Goal: Task Accomplishment & Management: Manage account settings

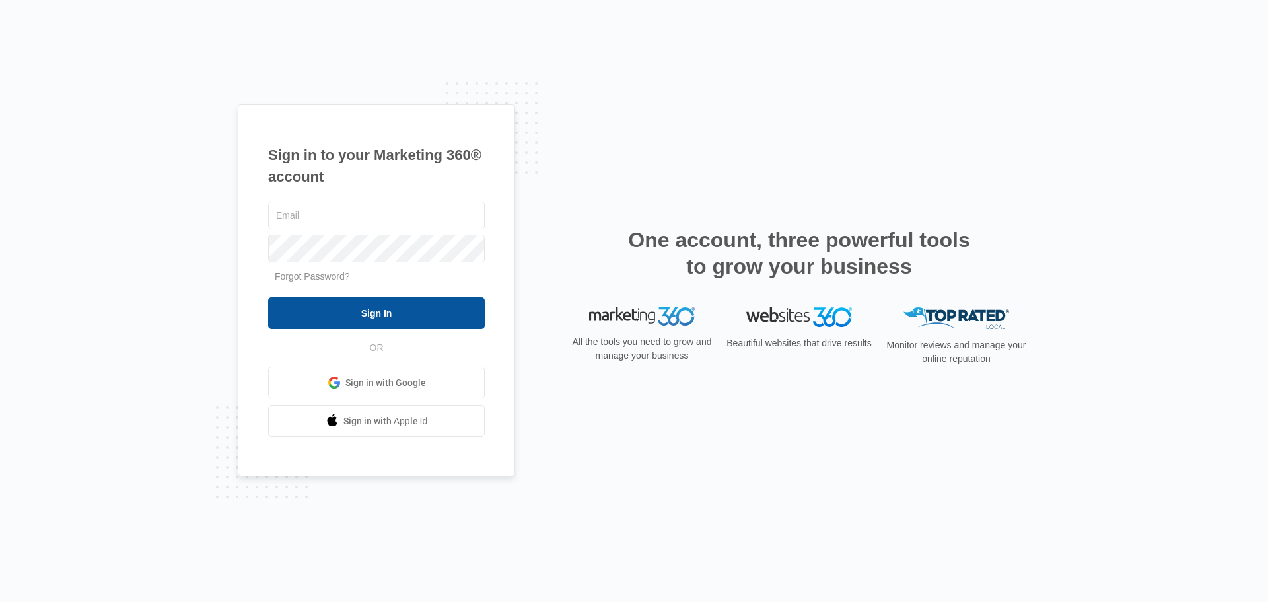
type input "[EMAIL_ADDRESS][DOMAIN_NAME]"
click at [372, 311] on input "Sign In" at bounding box center [376, 313] width 217 height 32
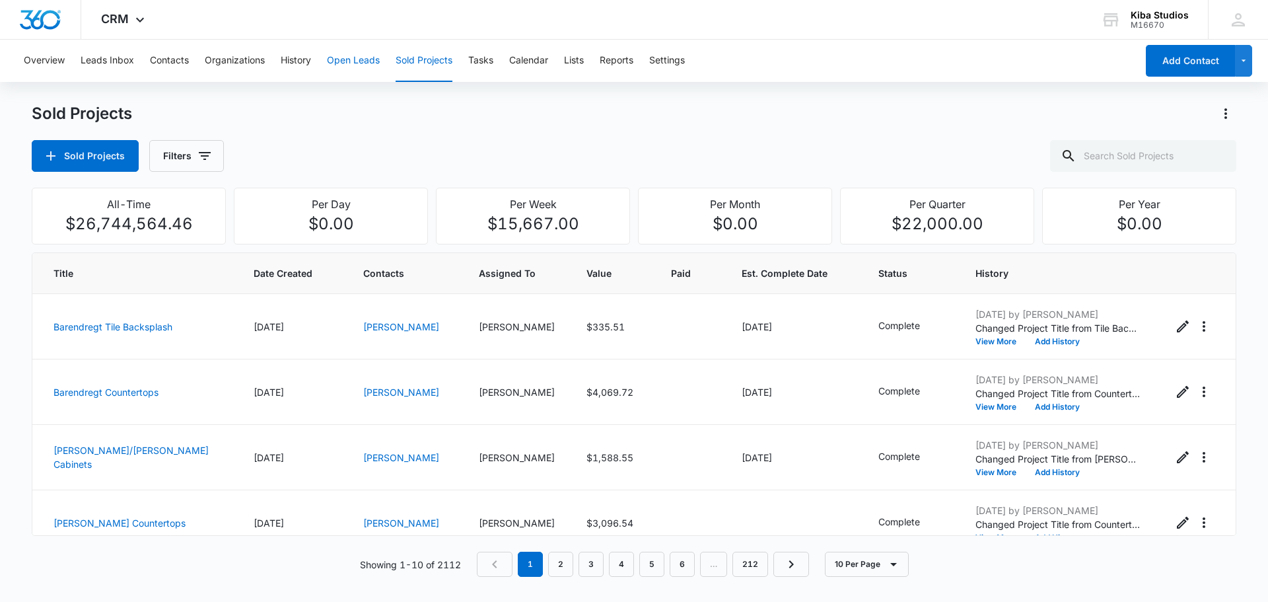
click at [362, 58] on button "Open Leads" at bounding box center [353, 61] width 53 height 42
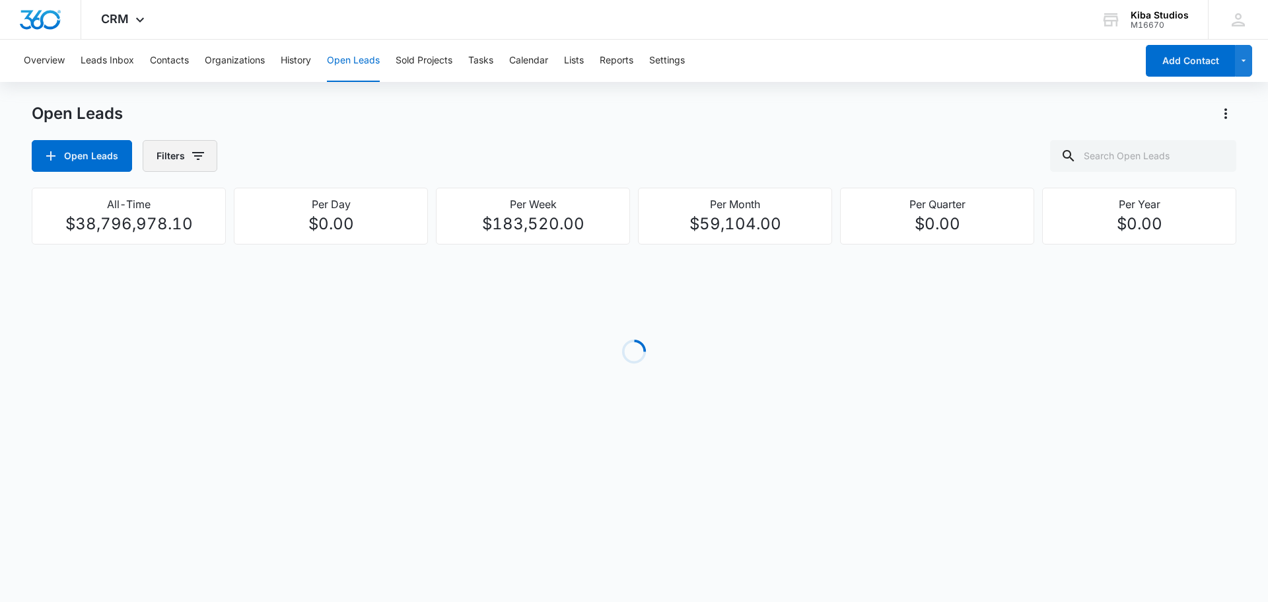
click at [198, 155] on icon "button" at bounding box center [198, 156] width 16 height 16
click at [205, 239] on p "Assigned To" at bounding box center [186, 239] width 54 height 14
click at [300, 238] on icon "Show Assigned To filters" at bounding box center [300, 238] width 3 height 7
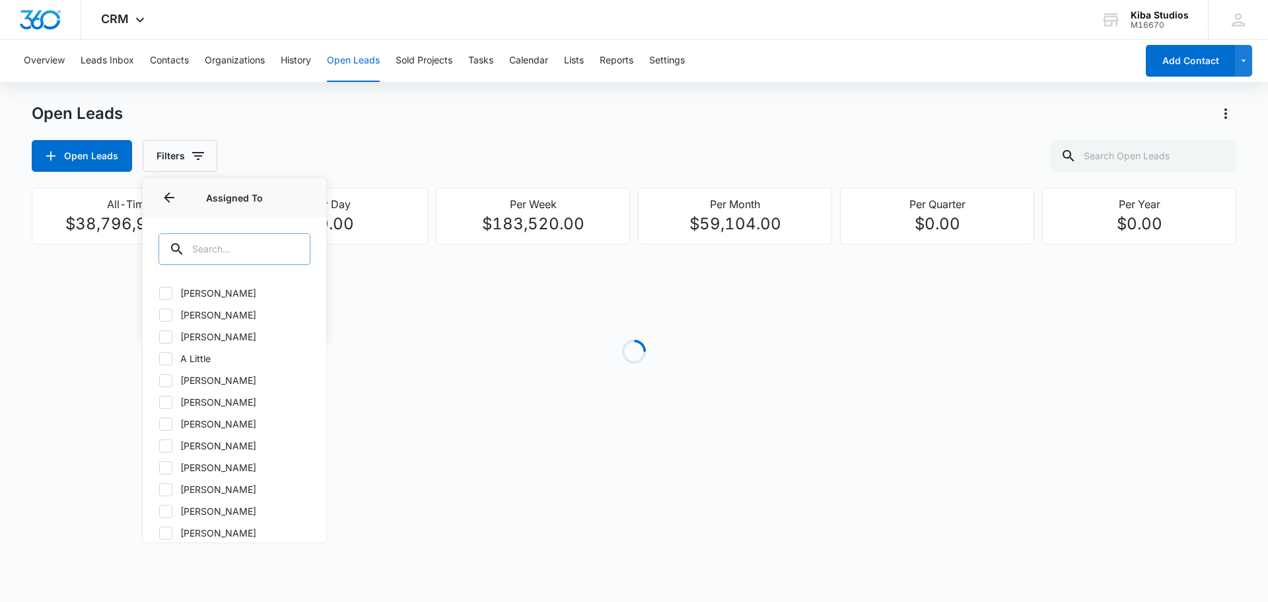
click at [221, 250] on input "text" at bounding box center [235, 249] width 152 height 32
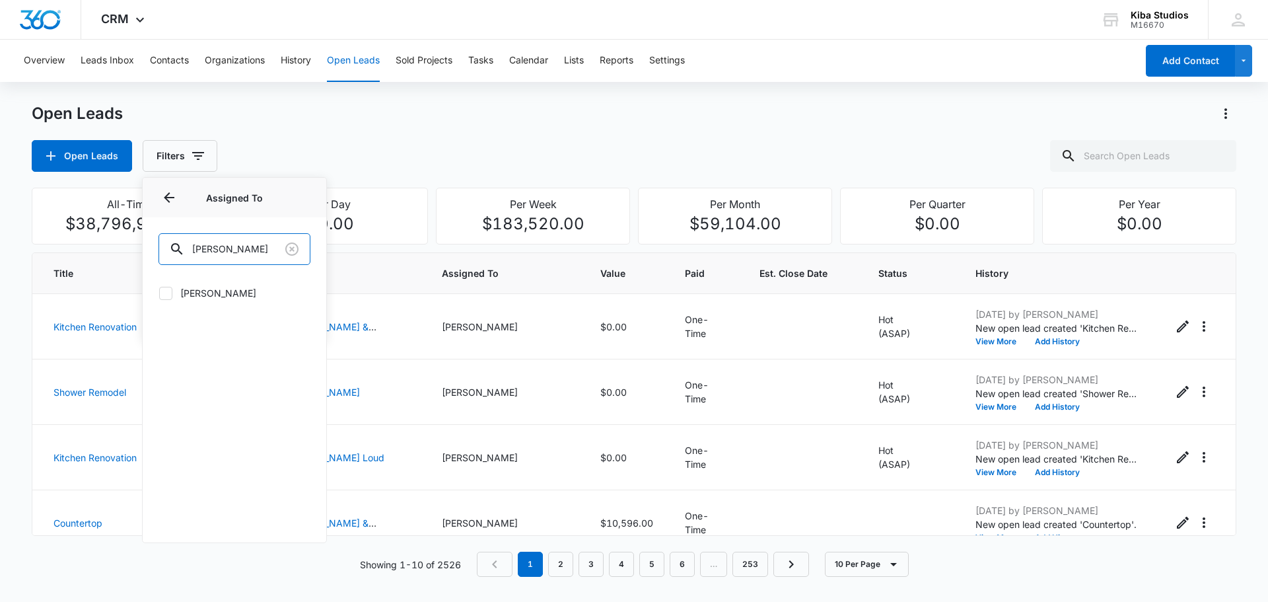
type input "[PERSON_NAME]"
click at [160, 293] on icon at bounding box center [166, 293] width 12 height 12
click at [159, 293] on input "[PERSON_NAME]" at bounding box center [159, 293] width 1 height 1
checkbox input "true"
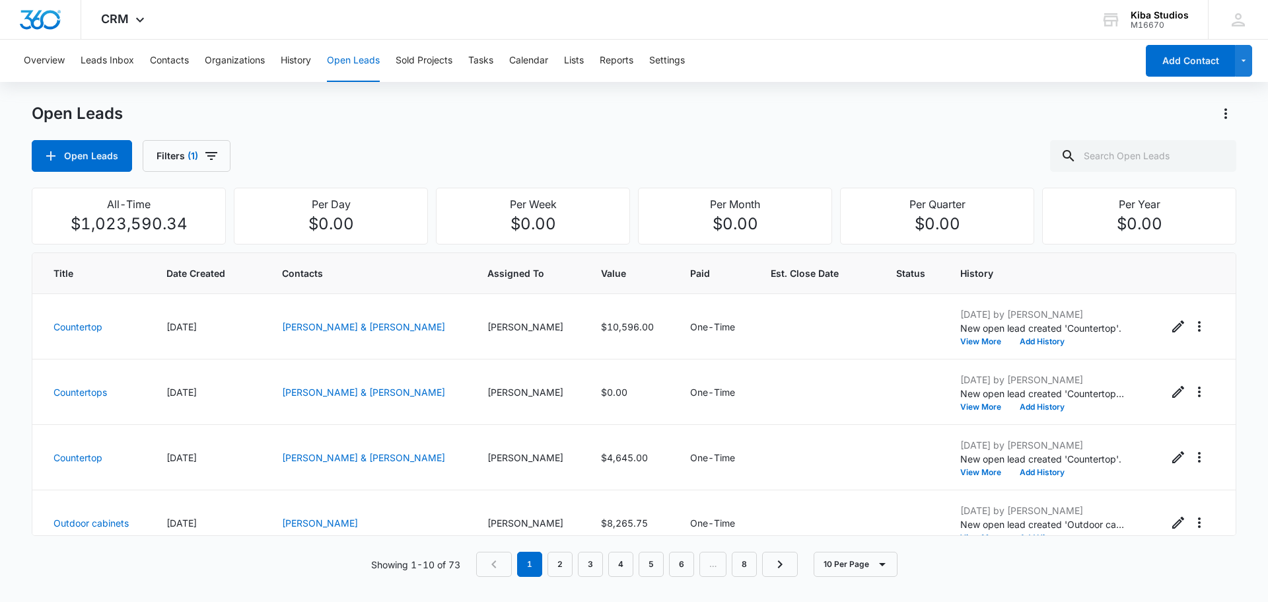
click at [535, 137] on div "Open Leads Open Leads Filters (1)" at bounding box center [634, 137] width 1205 height 69
click at [211, 154] on icon "button" at bounding box center [211, 156] width 16 height 16
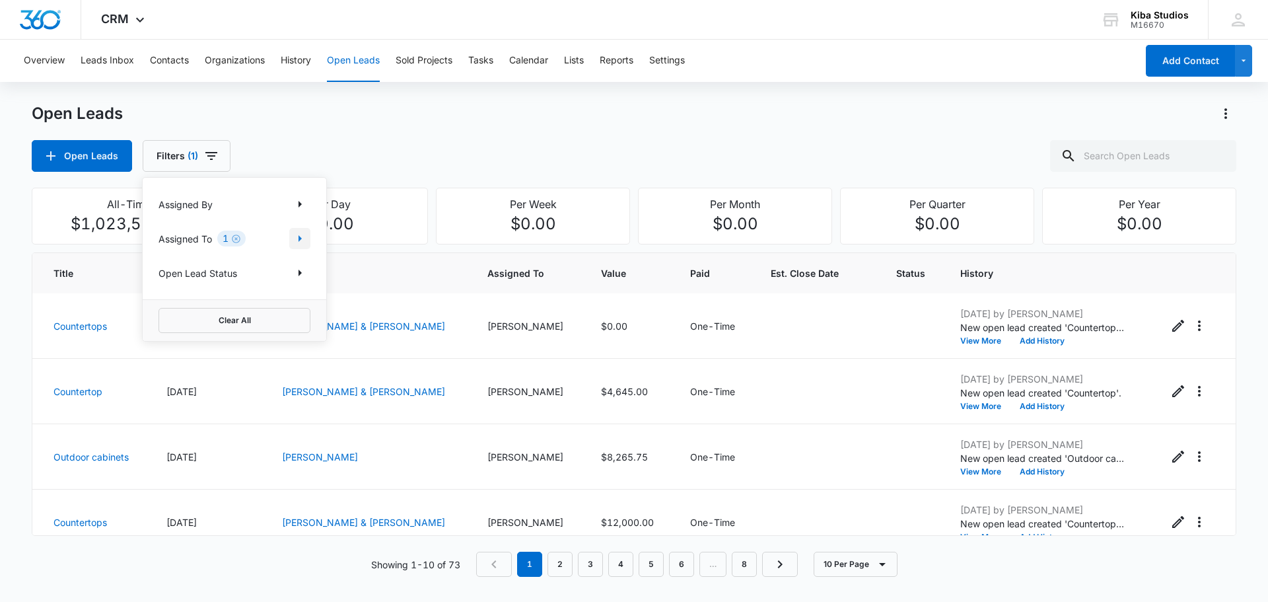
click at [299, 240] on icon "Show Assigned To filters" at bounding box center [300, 238] width 3 height 7
click at [225, 252] on input "[PERSON_NAME]" at bounding box center [235, 249] width 152 height 32
drag, startPoint x: 213, startPoint y: 248, endPoint x: 195, endPoint y: 247, distance: 18.5
click at [195, 247] on input "[PERSON_NAME]" at bounding box center [235, 249] width 152 height 32
type input "cath"
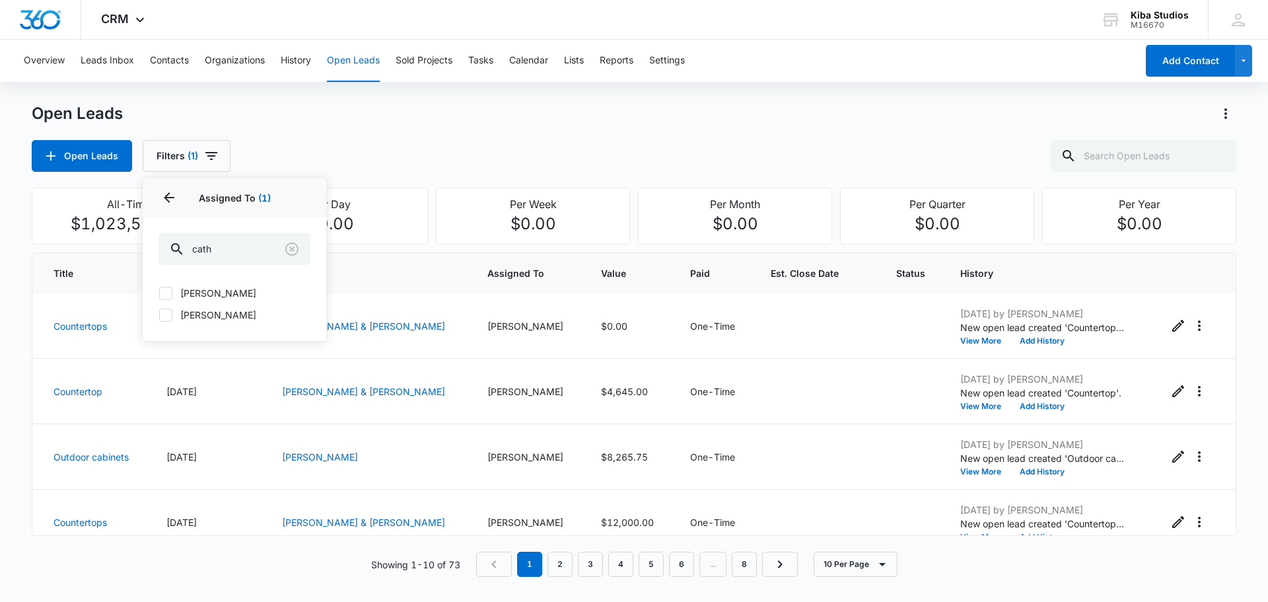
click at [168, 318] on icon at bounding box center [166, 315] width 12 height 12
click at [159, 315] on input "[PERSON_NAME]" at bounding box center [159, 314] width 1 height 1
checkbox input "true"
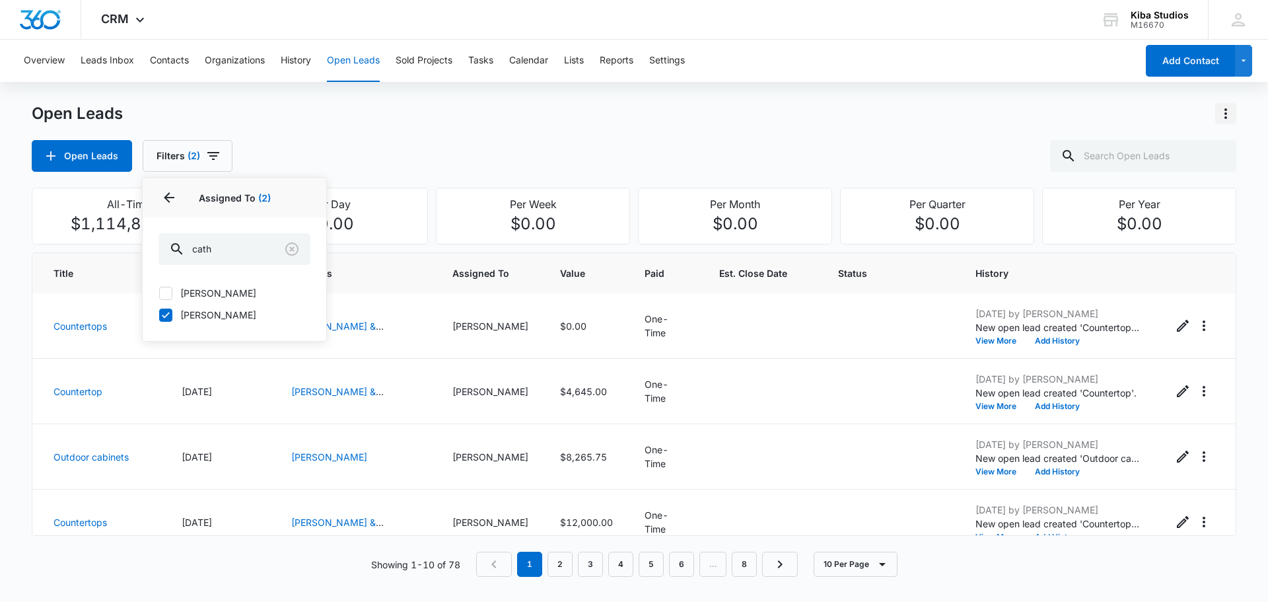
click at [1224, 119] on icon "Actions" at bounding box center [1226, 114] width 16 height 16
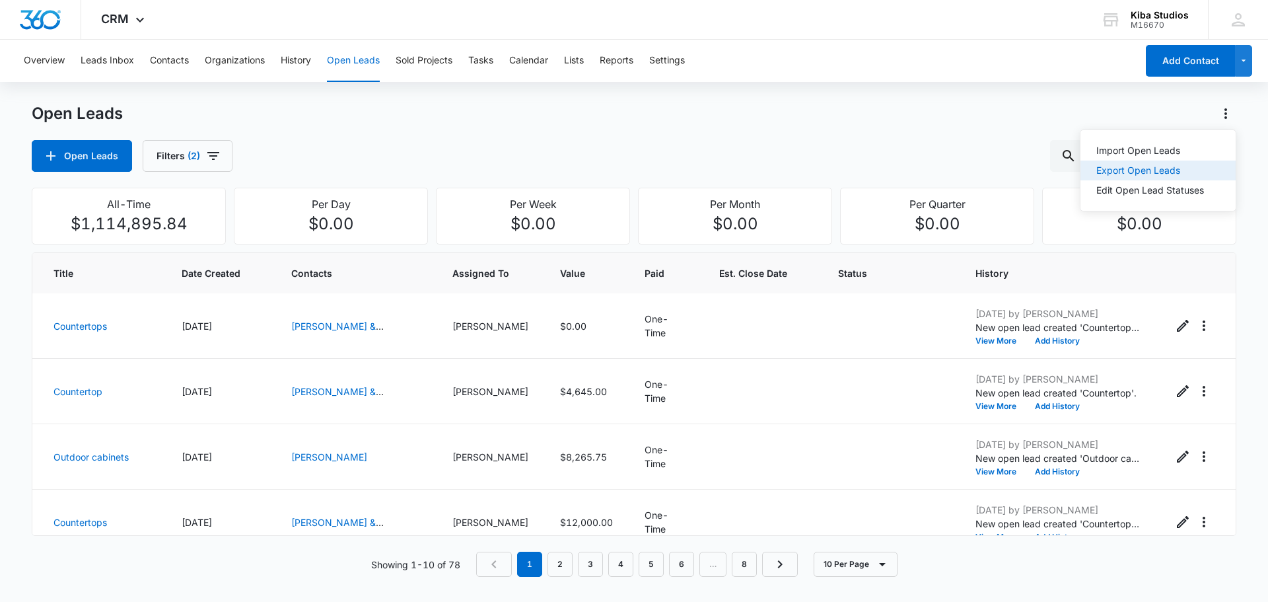
click at [1138, 167] on div "Export Open Leads" at bounding box center [1151, 170] width 108 height 9
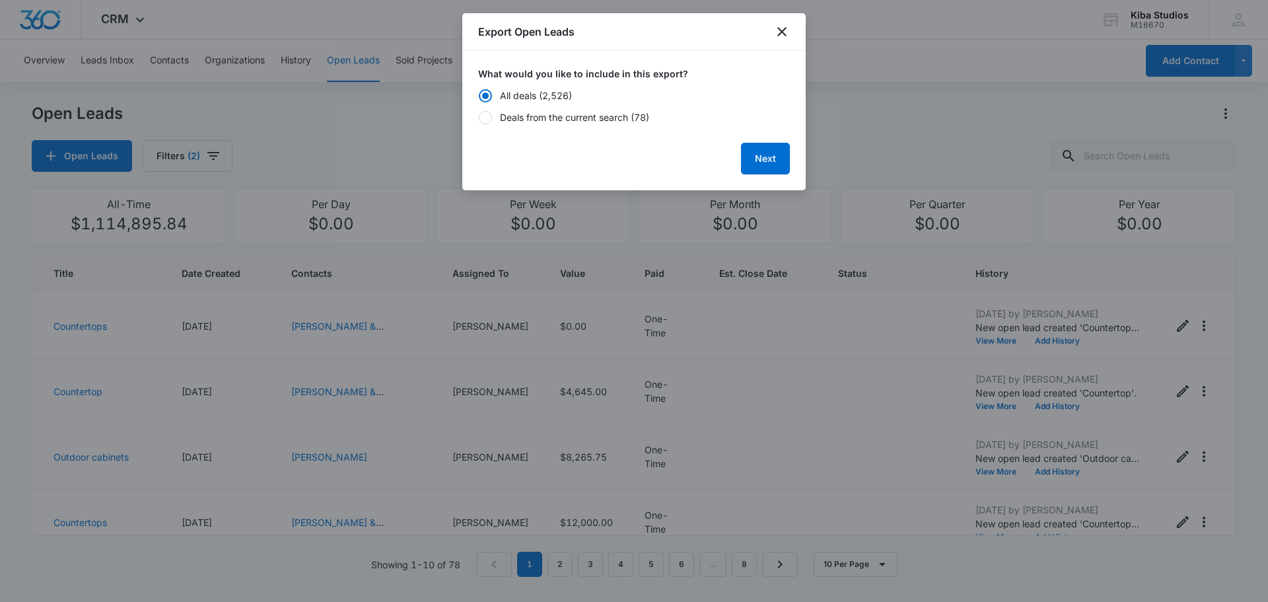
click at [515, 116] on div "Deals from the current search (78)" at bounding box center [574, 117] width 149 height 14
click at [479, 116] on input "Deals from the current search (78)" at bounding box center [478, 117] width 1 height 9
radio input "false"
radio input "true"
drag, startPoint x: 769, startPoint y: 155, endPoint x: 756, endPoint y: 166, distance: 16.8
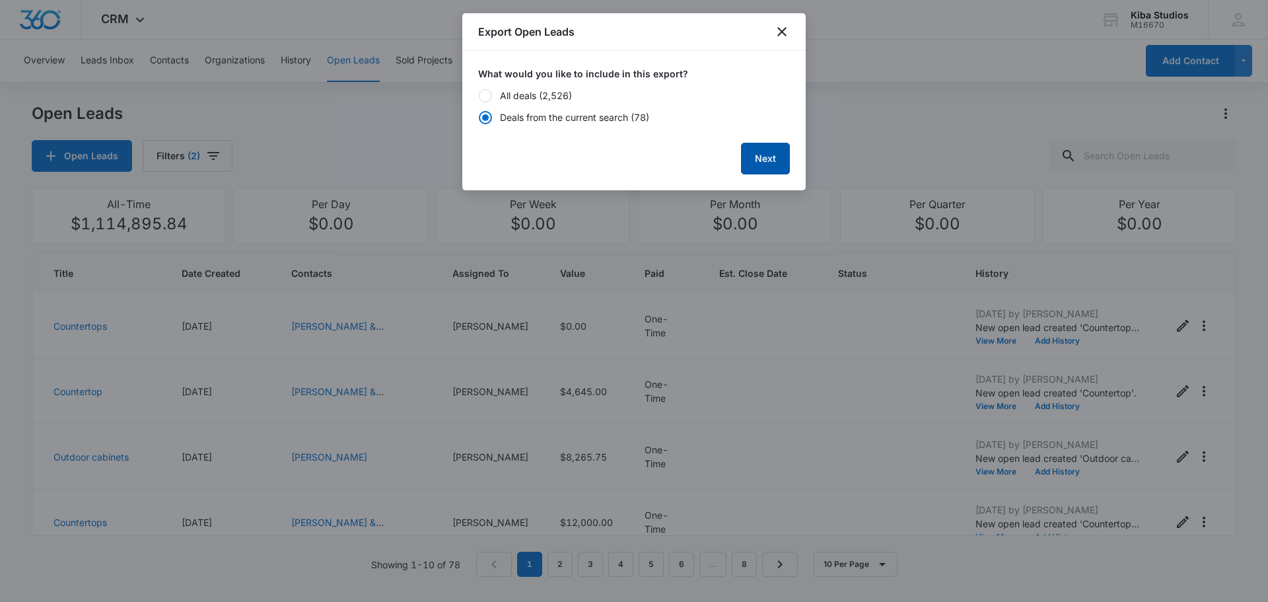
click at [769, 156] on button "Next" at bounding box center [765, 159] width 49 height 32
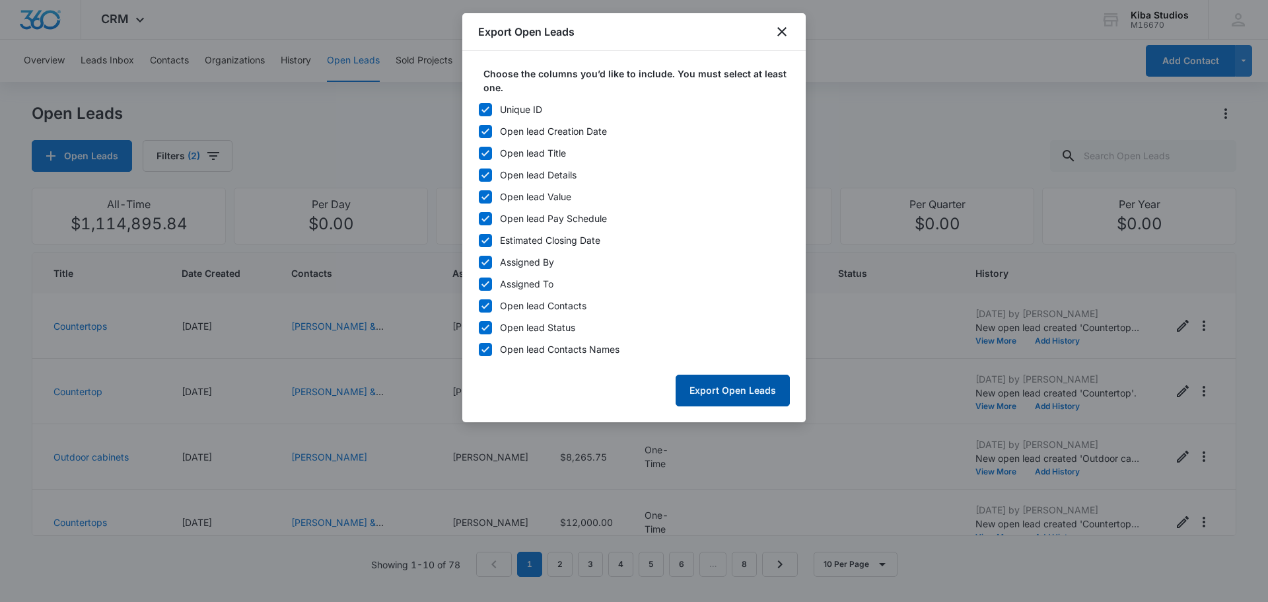
click at [728, 393] on button "Export Open Leads" at bounding box center [733, 391] width 114 height 32
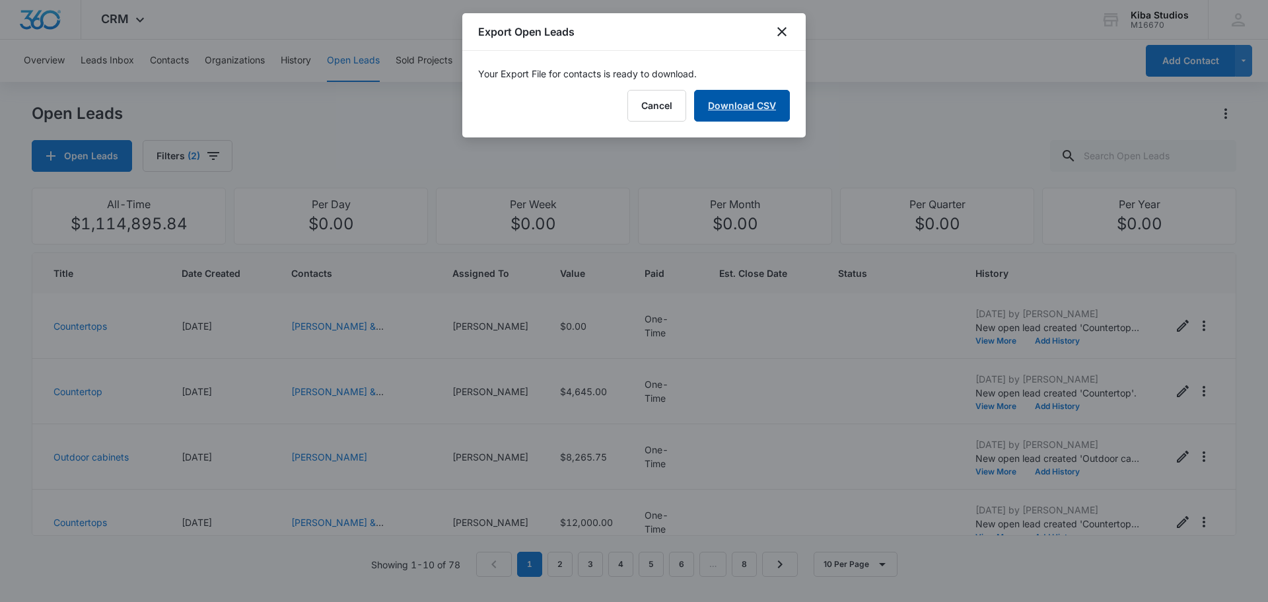
click at [762, 108] on link "Download CSV" at bounding box center [742, 106] width 96 height 32
click at [785, 106] on button "Finish" at bounding box center [762, 106] width 55 height 32
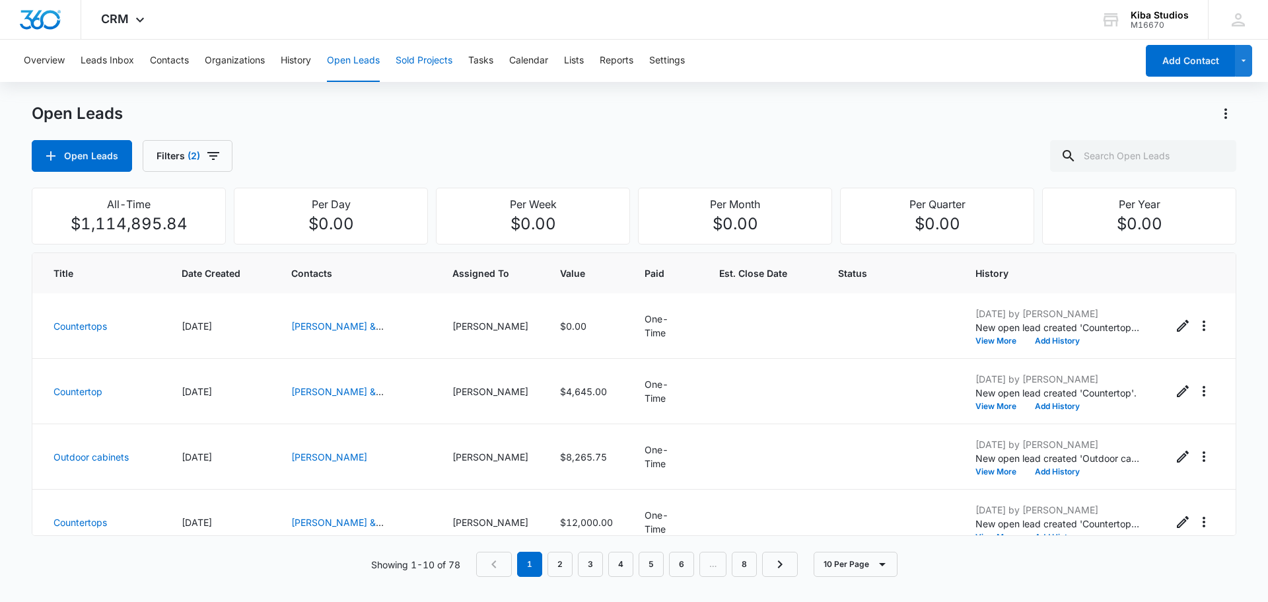
click at [414, 59] on button "Sold Projects" at bounding box center [424, 61] width 57 height 42
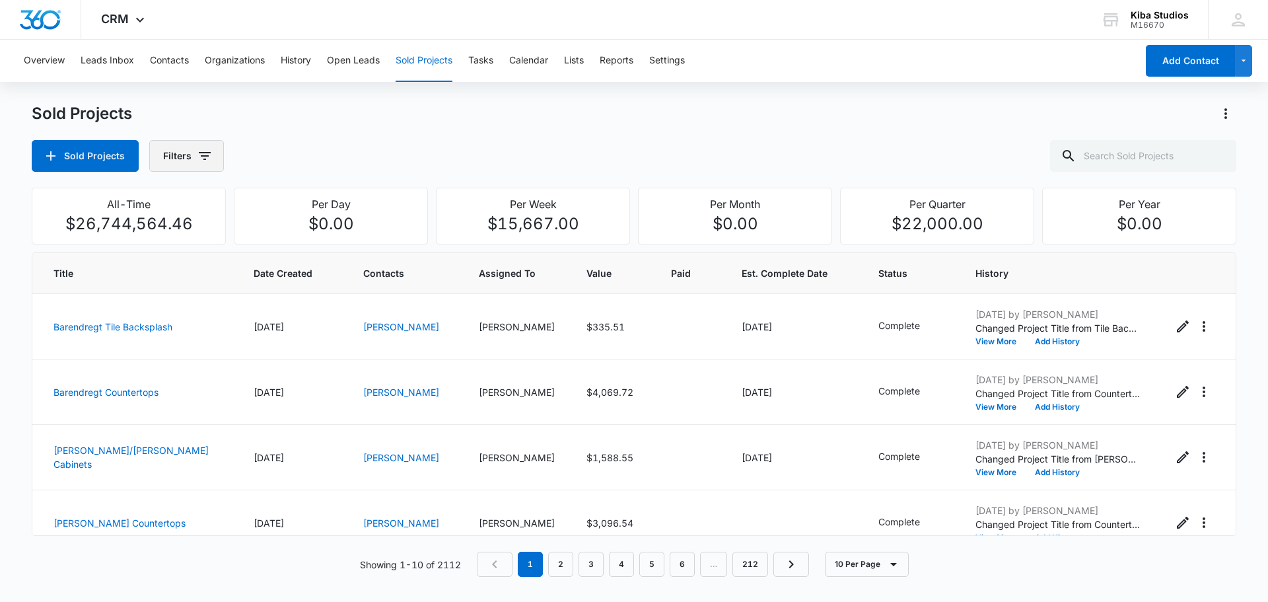
click at [187, 163] on button "Filters" at bounding box center [186, 156] width 75 height 32
click at [312, 237] on icon "Show Assigned To filters" at bounding box center [305, 239] width 16 height 16
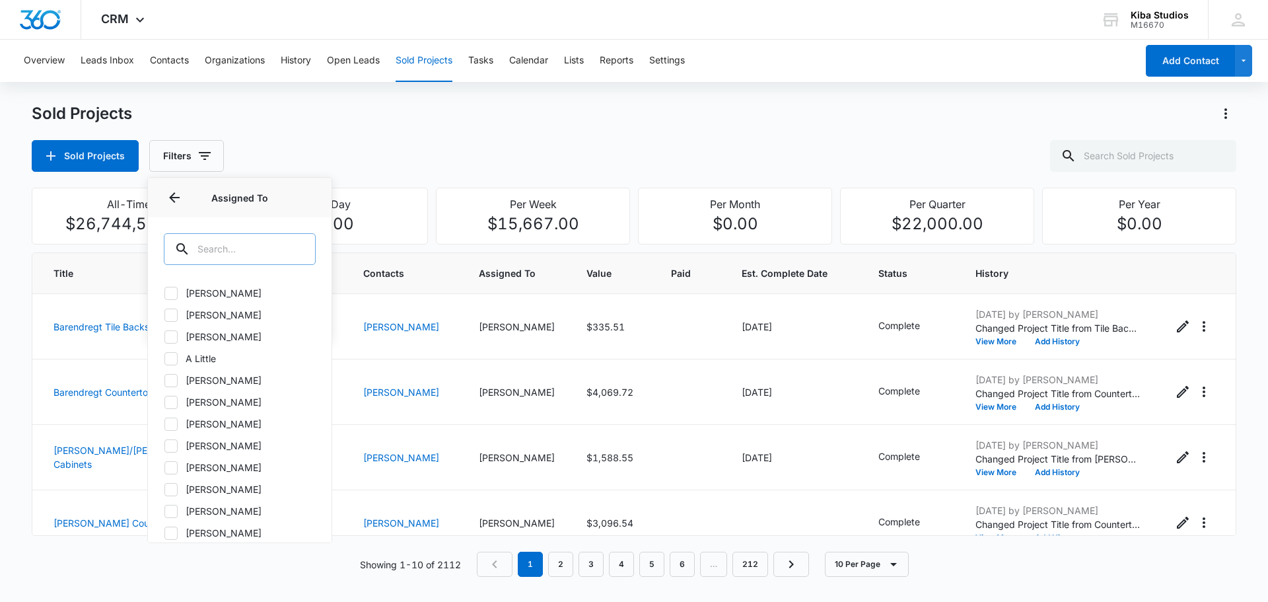
click at [223, 251] on input "text" at bounding box center [240, 249] width 152 height 32
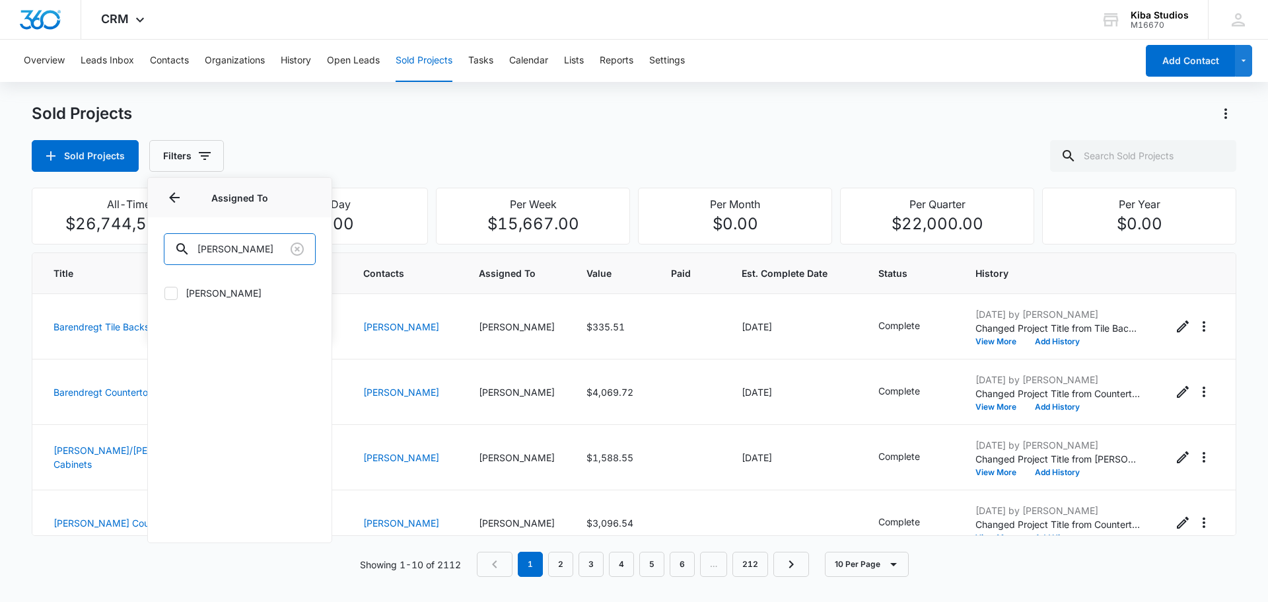
type input "[PERSON_NAME]"
click at [174, 292] on icon at bounding box center [171, 293] width 8 height 6
click at [165, 293] on input "[PERSON_NAME]" at bounding box center [164, 293] width 1 height 1
checkbox input "true"
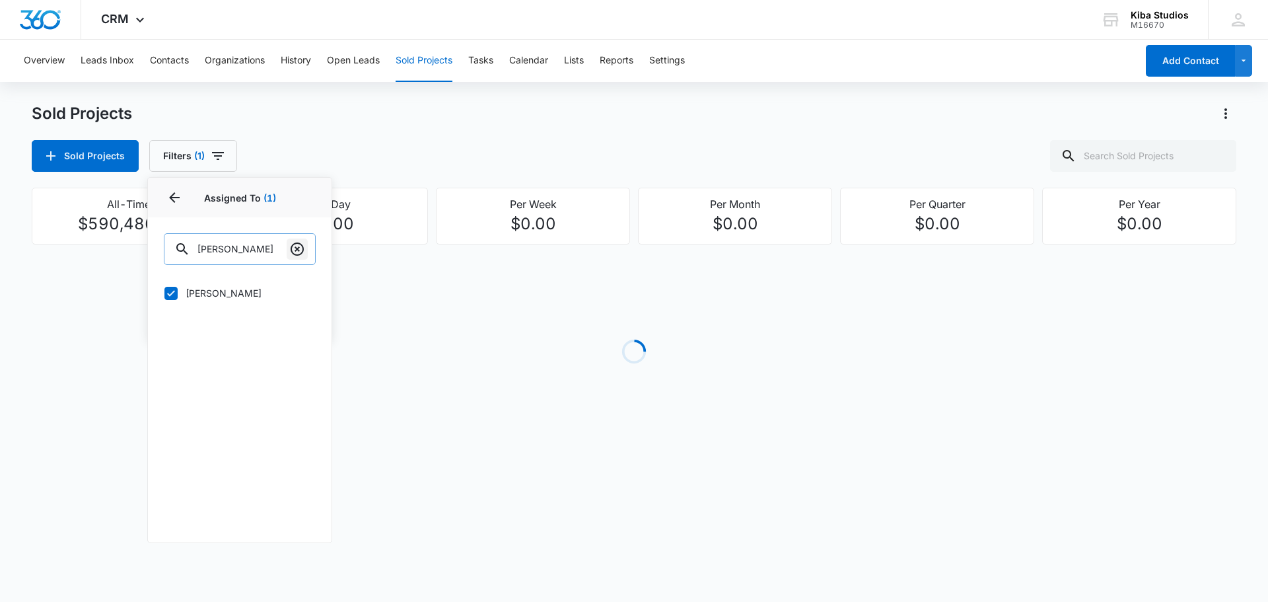
click at [296, 250] on icon "Clear" at bounding box center [297, 248] width 13 height 13
type input "cathy"
click at [172, 318] on icon at bounding box center [171, 315] width 12 height 12
click at [165, 315] on input "[PERSON_NAME]" at bounding box center [164, 314] width 1 height 1
checkbox input "true"
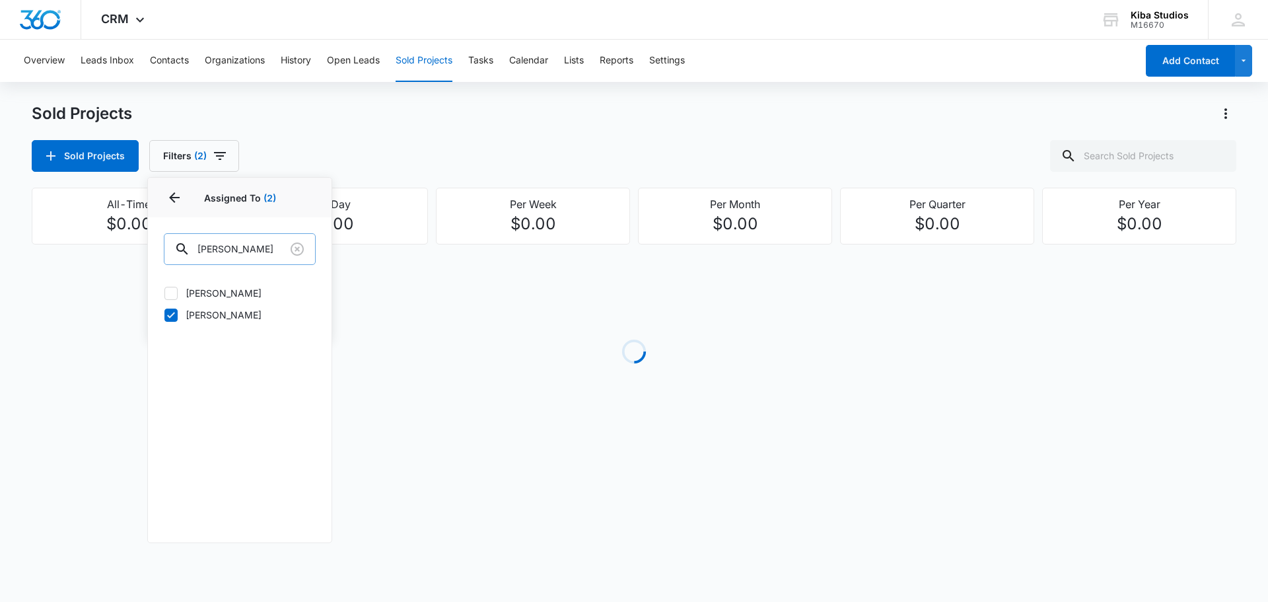
click at [475, 133] on div "Sold Projects Sold Projects Filters (2) Assigned By Assigned To 2 Assigned To (…" at bounding box center [634, 137] width 1205 height 69
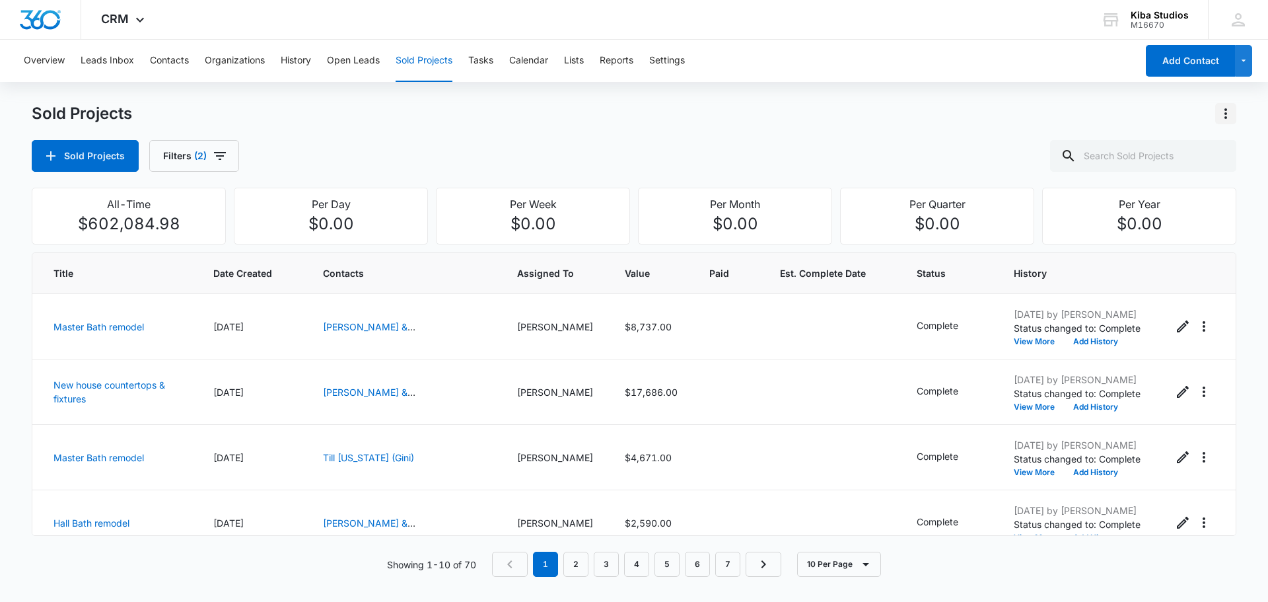
click at [1231, 119] on icon "Actions" at bounding box center [1226, 114] width 16 height 16
click at [1157, 172] on div "Export Sold Projects" at bounding box center [1149, 170] width 112 height 9
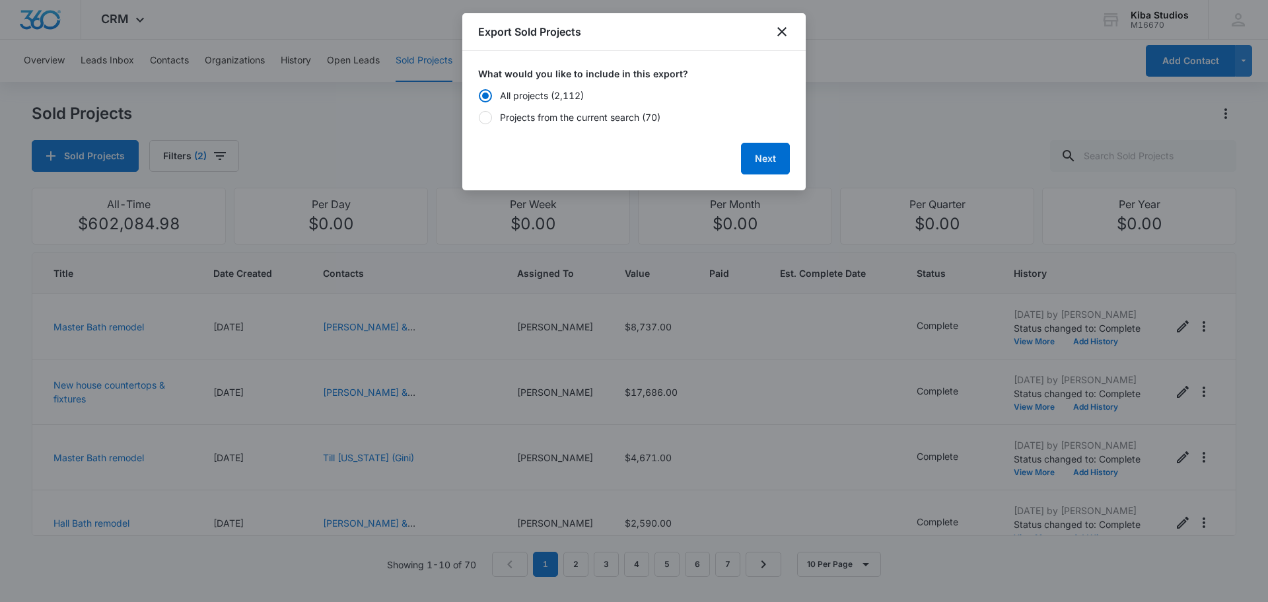
click at [564, 116] on div "Projects from the current search (70)" at bounding box center [580, 117] width 161 height 14
click at [479, 117] on input "Projects from the current search (70)" at bounding box center [478, 117] width 1 height 1
radio input "false"
radio input "true"
click at [754, 157] on button "Next" at bounding box center [765, 159] width 49 height 32
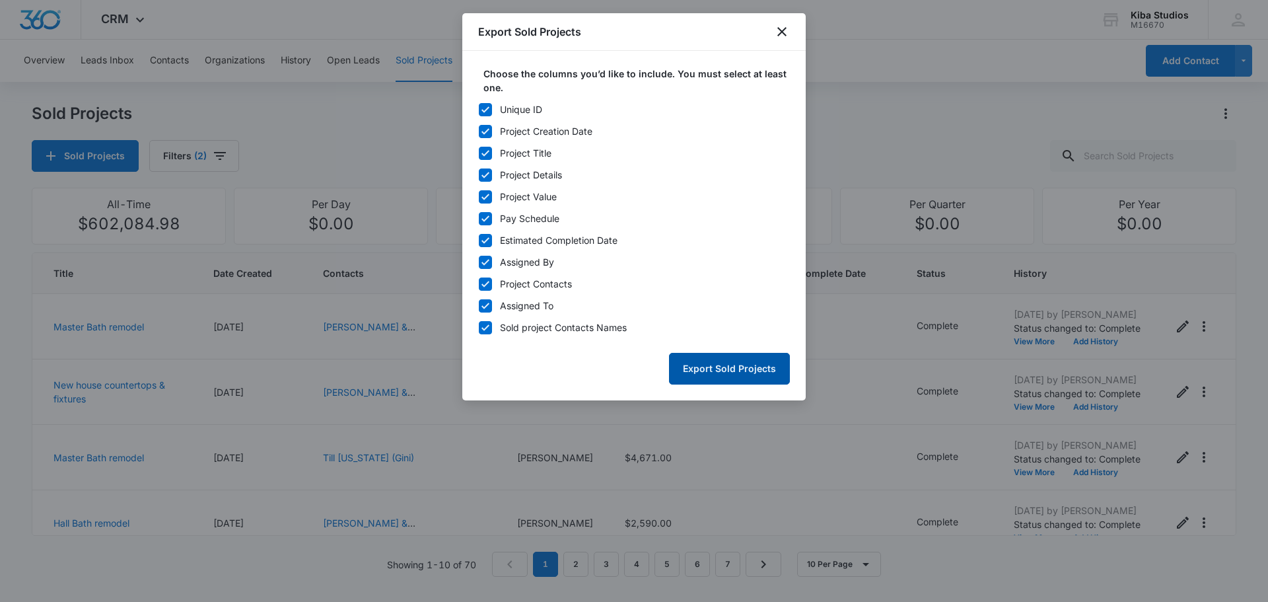
click at [721, 368] on button "Export Sold Projects" at bounding box center [729, 369] width 121 height 32
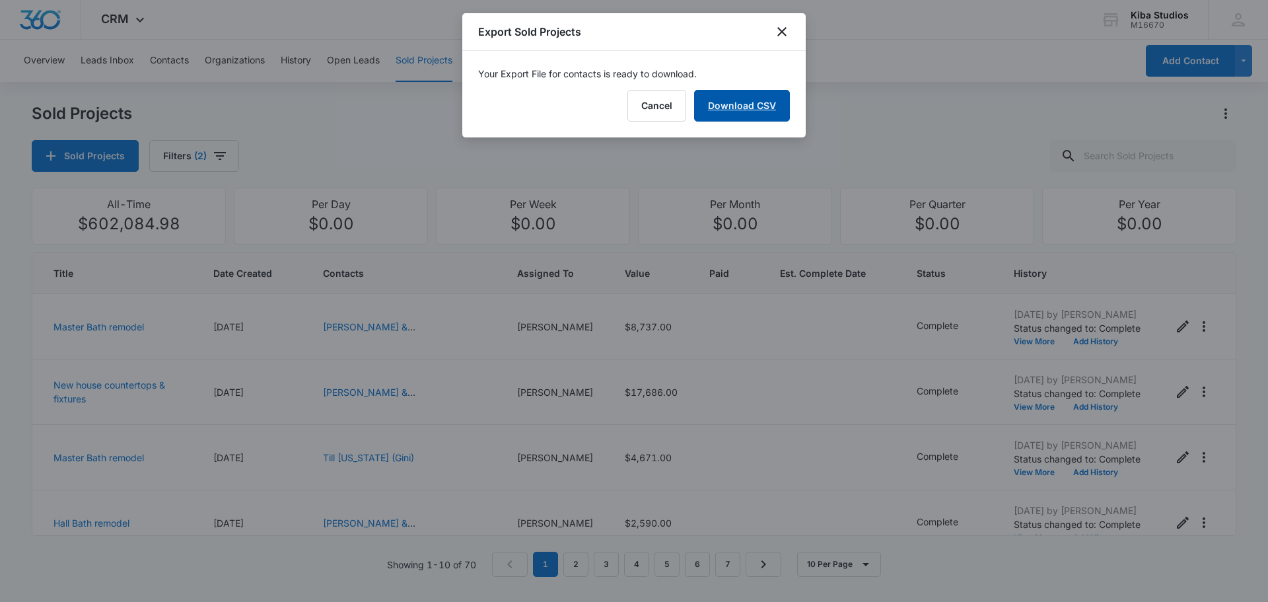
click at [752, 110] on link "Download CSV" at bounding box center [742, 106] width 96 height 32
